Goal: Task Accomplishment & Management: Complete application form

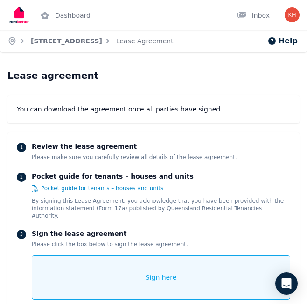
scroll to position [93, 0]
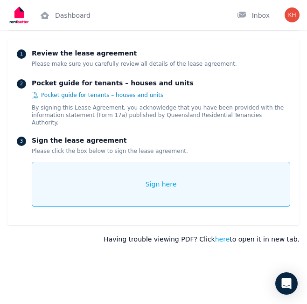
click at [160, 180] on span "Sign here" at bounding box center [161, 184] width 31 height 9
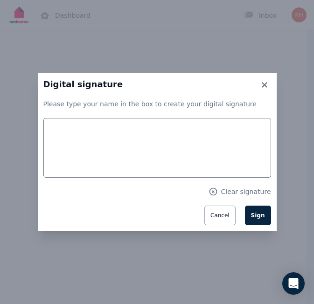
scroll to position [285, 0]
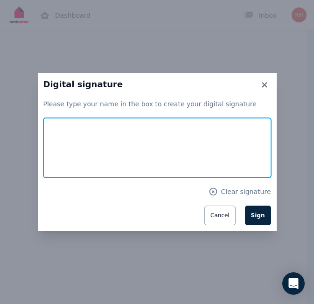
click at [153, 165] on input "text" at bounding box center [157, 148] width 228 height 60
type input "*******"
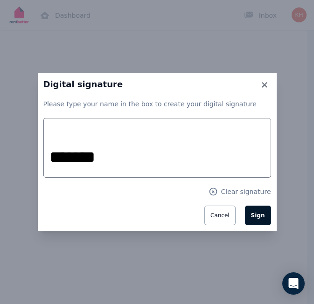
click at [264, 212] on span "Sign" at bounding box center [258, 215] width 14 height 7
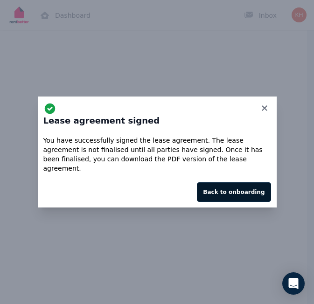
click at [253, 190] on button "Back to onboarding" at bounding box center [234, 193] width 74 height 20
